Goal: Transaction & Acquisition: Purchase product/service

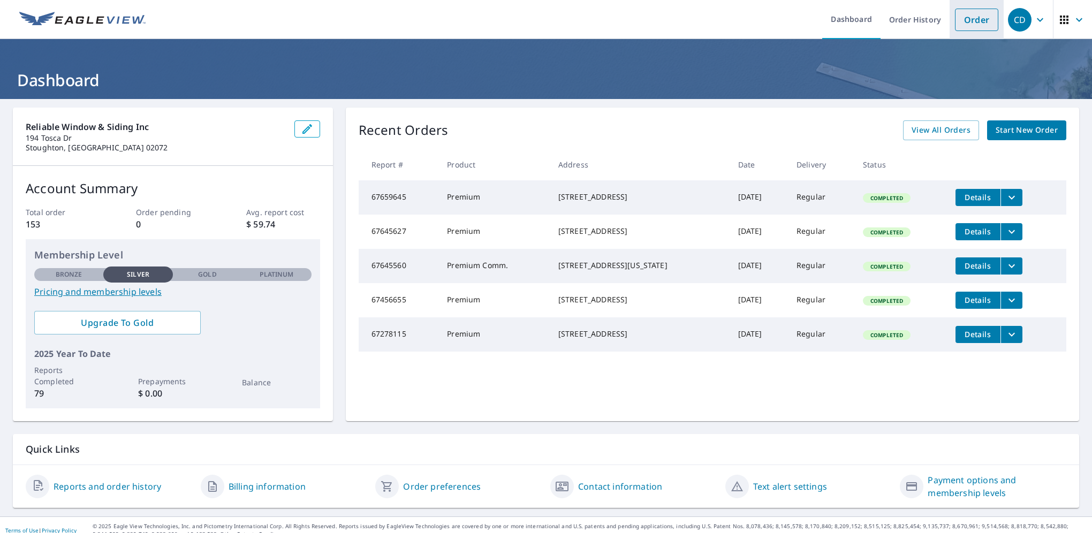
click at [972, 21] on link "Order" at bounding box center [976, 20] width 43 height 22
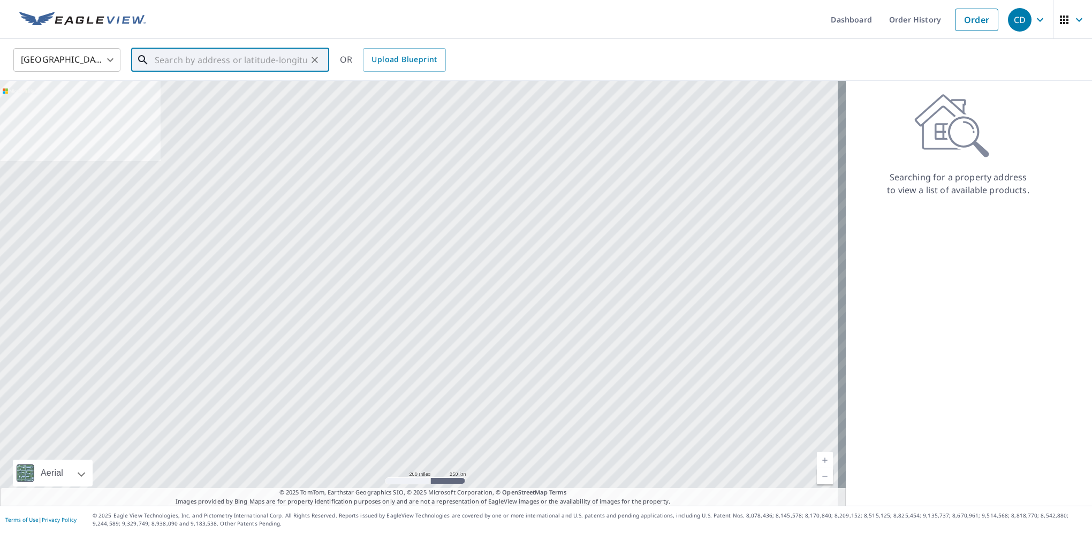
click at [156, 56] on input "text" at bounding box center [231, 60] width 153 height 30
click at [225, 101] on p "[GEOGRAPHIC_DATA], [GEOGRAPHIC_DATA] 02062" at bounding box center [237, 107] width 168 height 21
type input "[STREET_ADDRESS]"
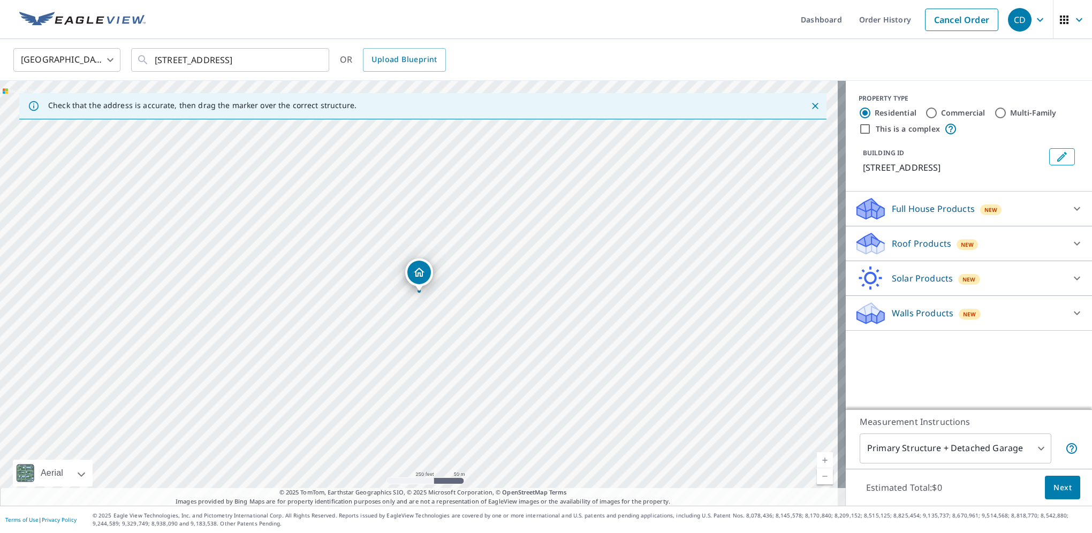
click at [941, 246] on p "Roof Products" at bounding box center [921, 243] width 59 height 13
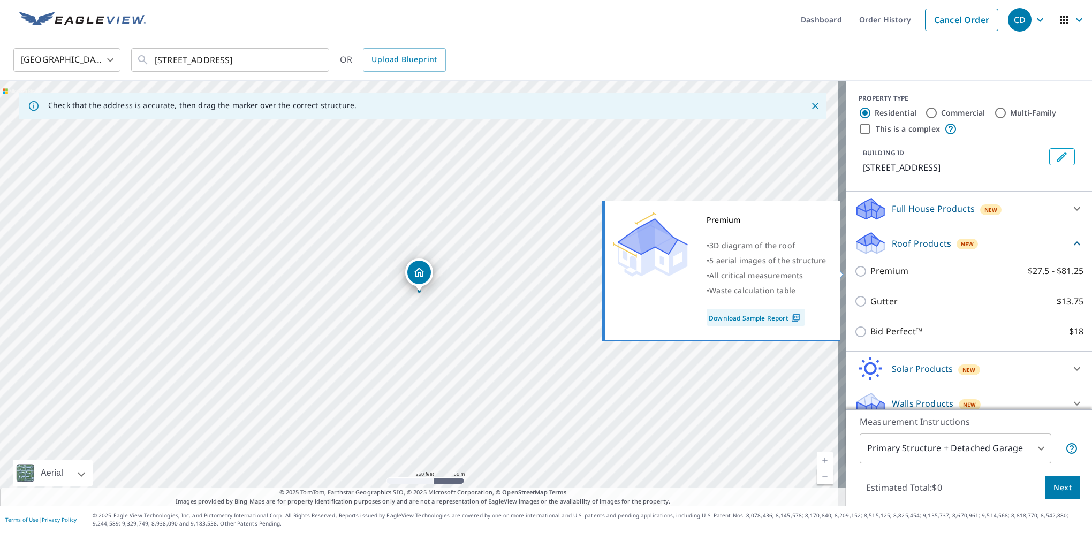
click at [892, 268] on p "Premium" at bounding box center [890, 271] width 38 height 13
click at [871, 268] on input "Premium $27.5 - $81.25" at bounding box center [863, 271] width 16 height 13
checkbox input "true"
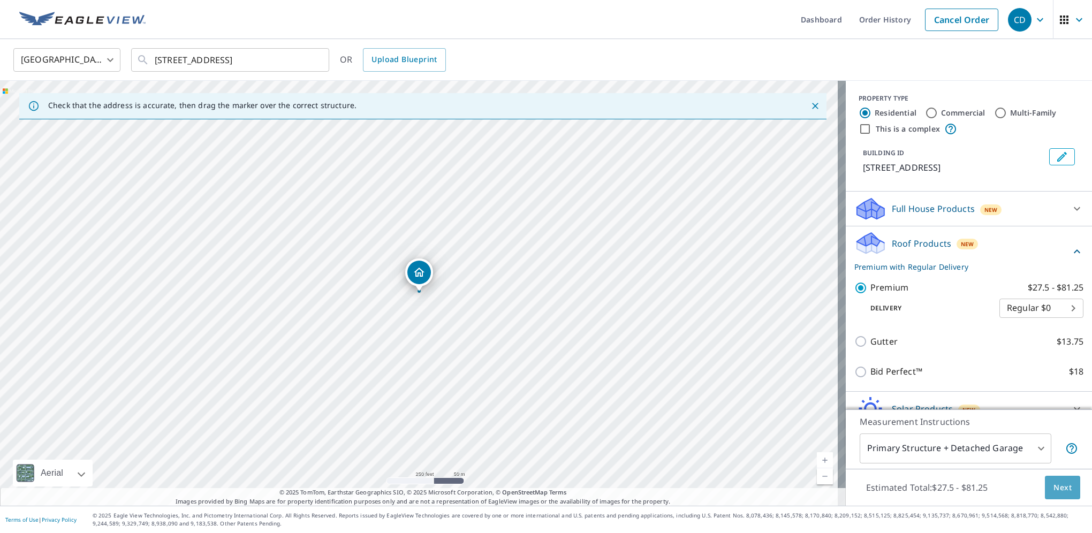
click at [1060, 489] on span "Next" at bounding box center [1063, 487] width 18 height 13
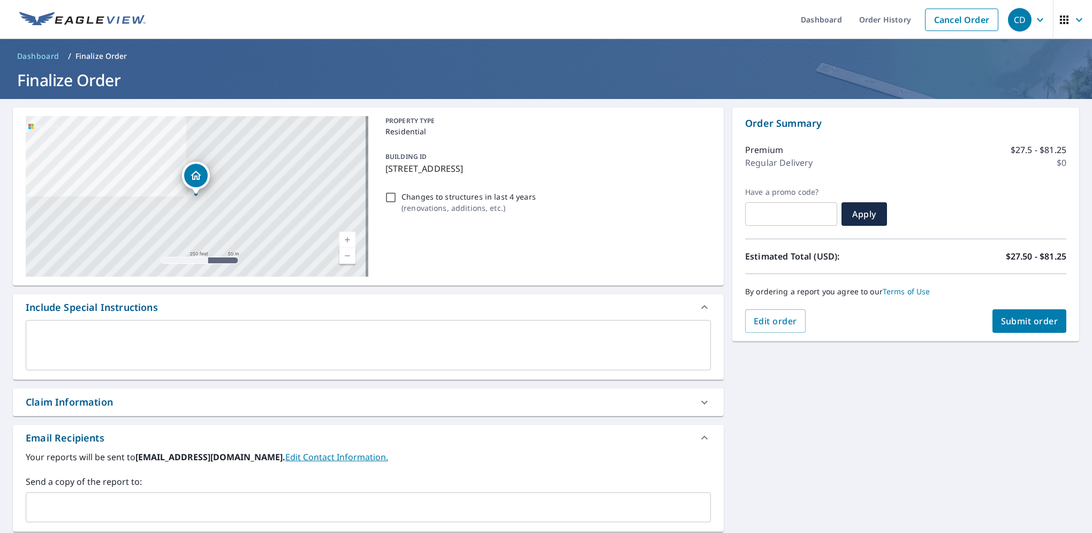
click at [1014, 320] on span "Submit order" at bounding box center [1029, 321] width 57 height 12
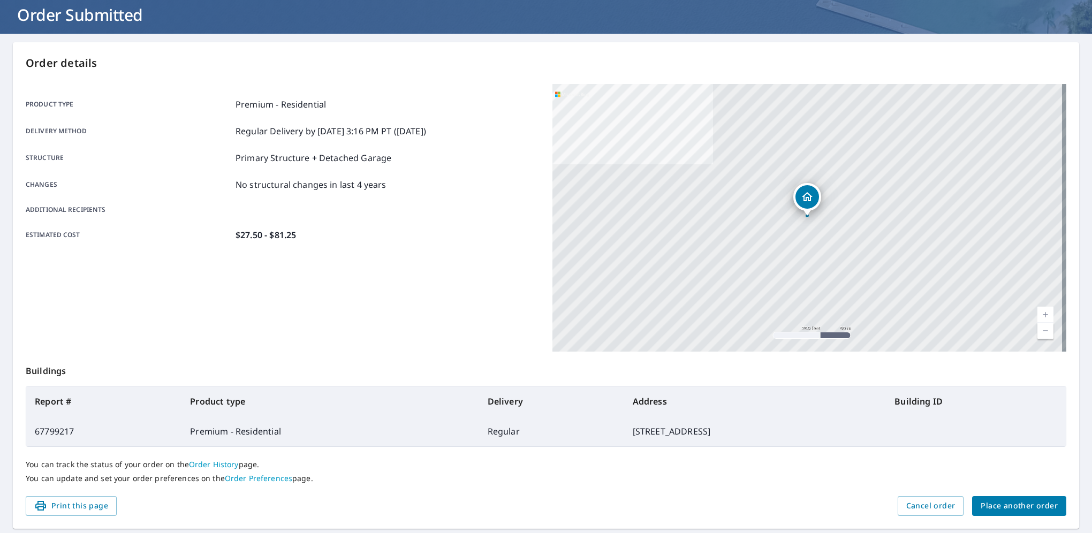
scroll to position [96, 0]
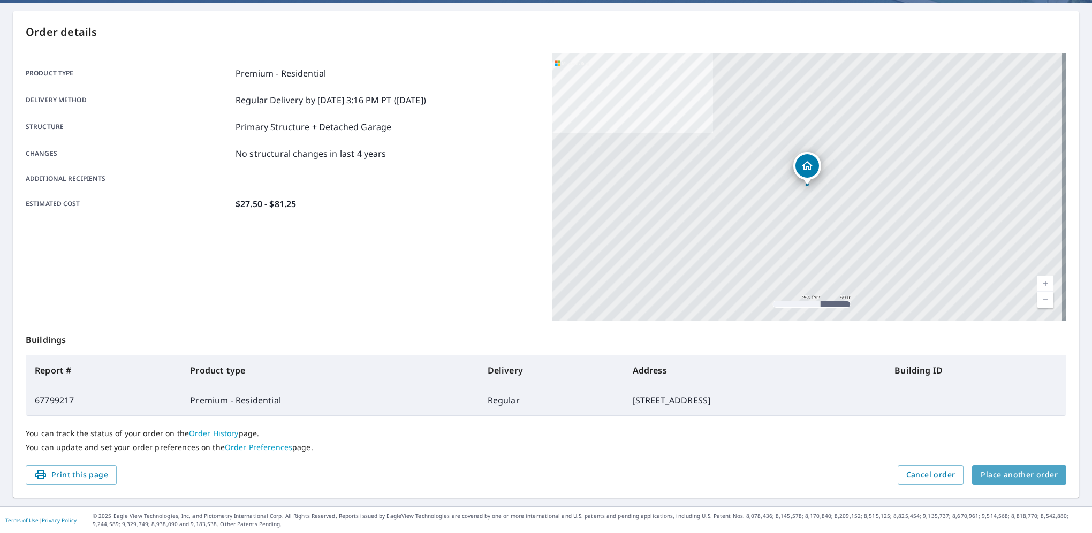
click at [1017, 477] on span "Place another order" at bounding box center [1019, 475] width 77 height 13
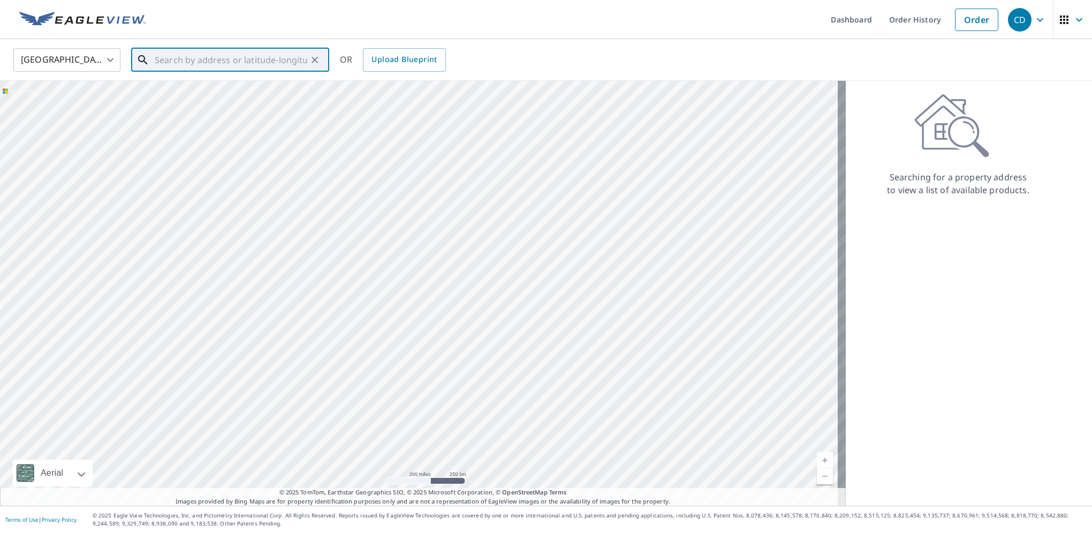
click at [209, 61] on input "text" at bounding box center [231, 60] width 153 height 30
click at [197, 101] on p "[GEOGRAPHIC_DATA], MA 02368" at bounding box center [237, 102] width 168 height 11
type input "[STREET_ADDRESS]"
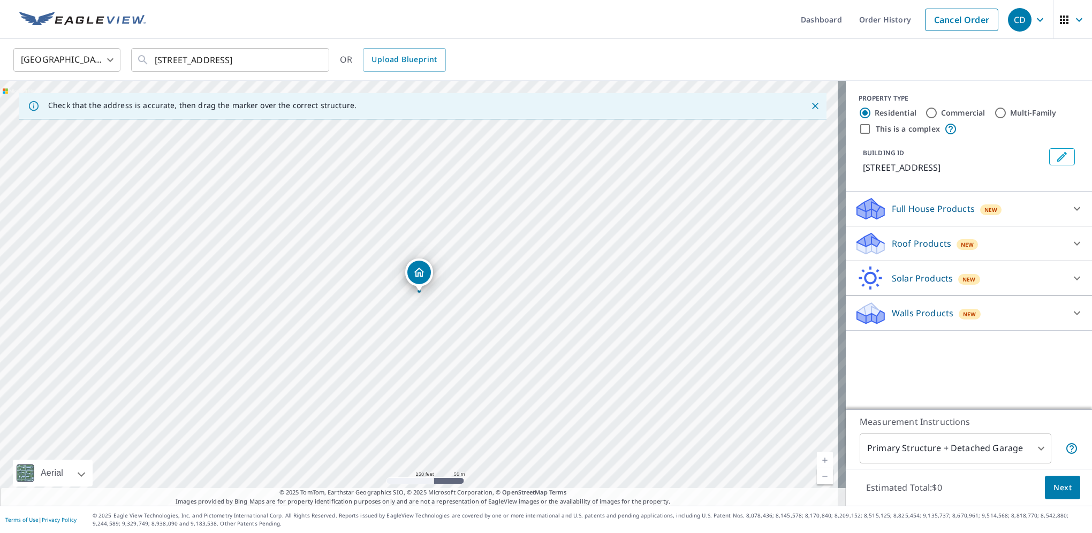
click at [911, 242] on p "Roof Products" at bounding box center [921, 243] width 59 height 13
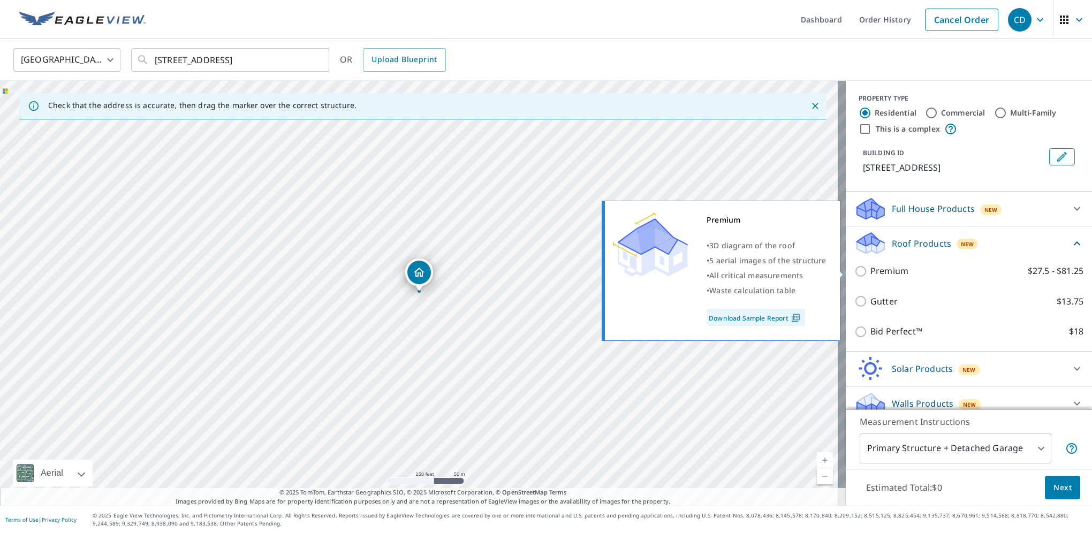
click at [878, 266] on p "Premium" at bounding box center [890, 271] width 38 height 13
click at [871, 266] on input "Premium $27.5 - $81.25" at bounding box center [863, 271] width 16 height 13
checkbox input "true"
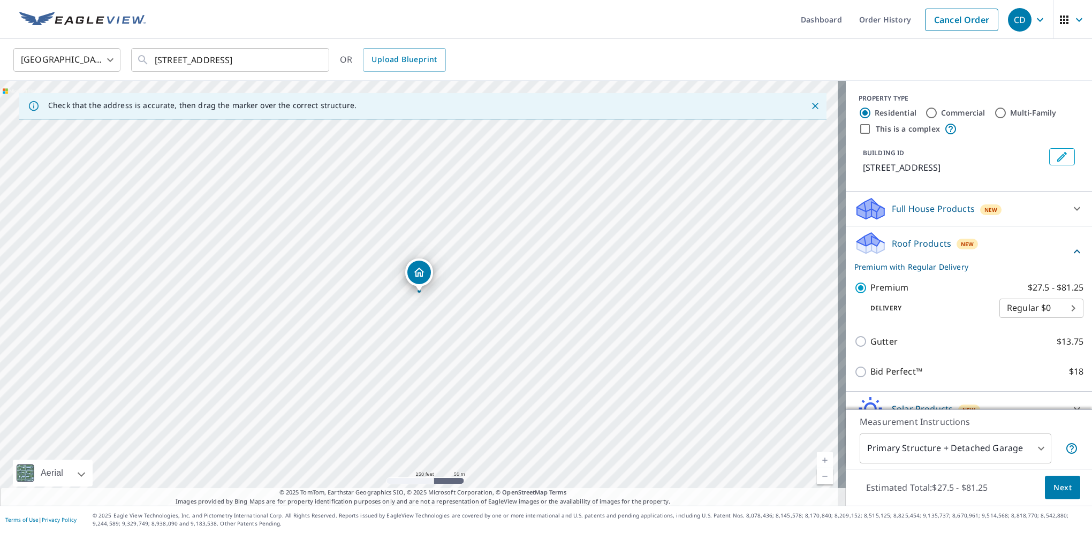
click at [1054, 488] on span "Next" at bounding box center [1063, 487] width 18 height 13
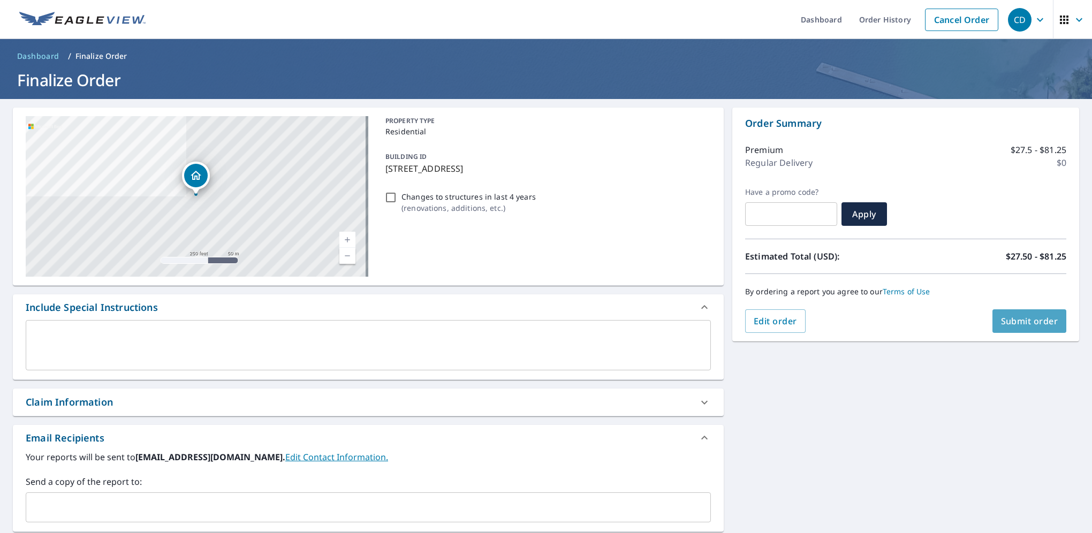
click at [1050, 327] on button "Submit order" at bounding box center [1030, 322] width 74 height 24
